Goal: Check status

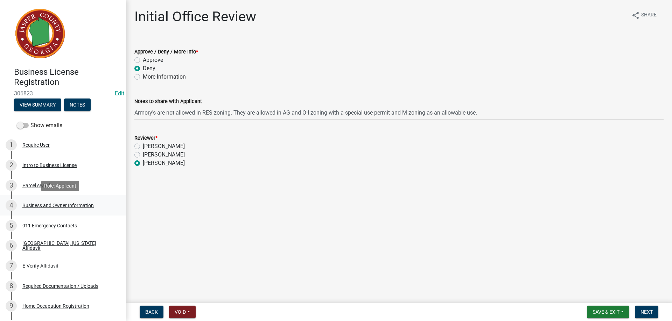
click at [37, 204] on div "Business and Owner Information" at bounding box center [57, 205] width 71 height 5
